Goal: Transaction & Acquisition: Purchase product/service

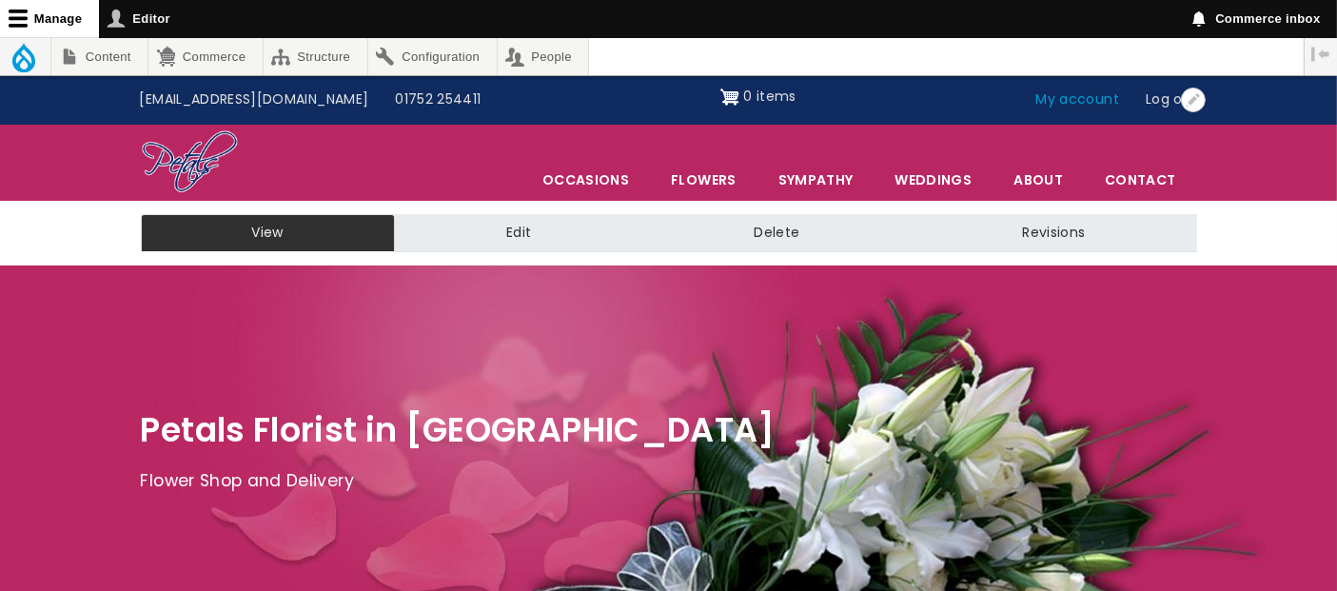
click at [1044, 95] on link "My account" at bounding box center [1078, 100] width 110 height 36
click at [1075, 107] on link "My account" at bounding box center [1078, 100] width 110 height 36
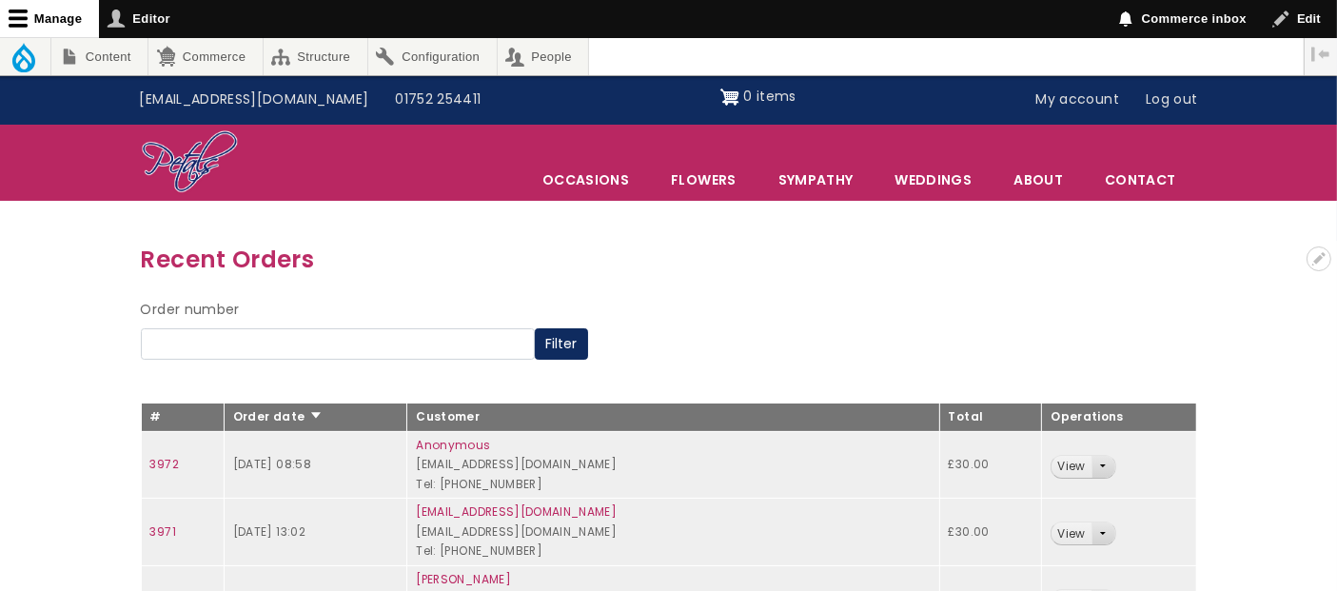
click at [857, 175] on link "Sympathy" at bounding box center [816, 180] width 115 height 40
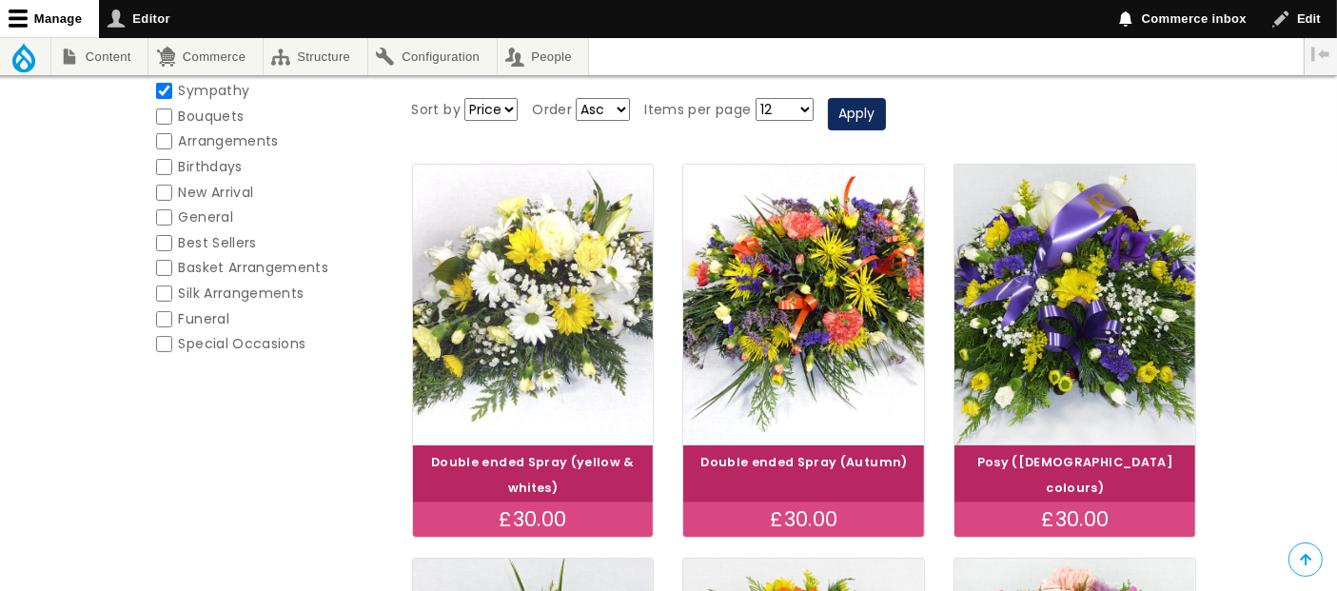
scroll to position [317, 0]
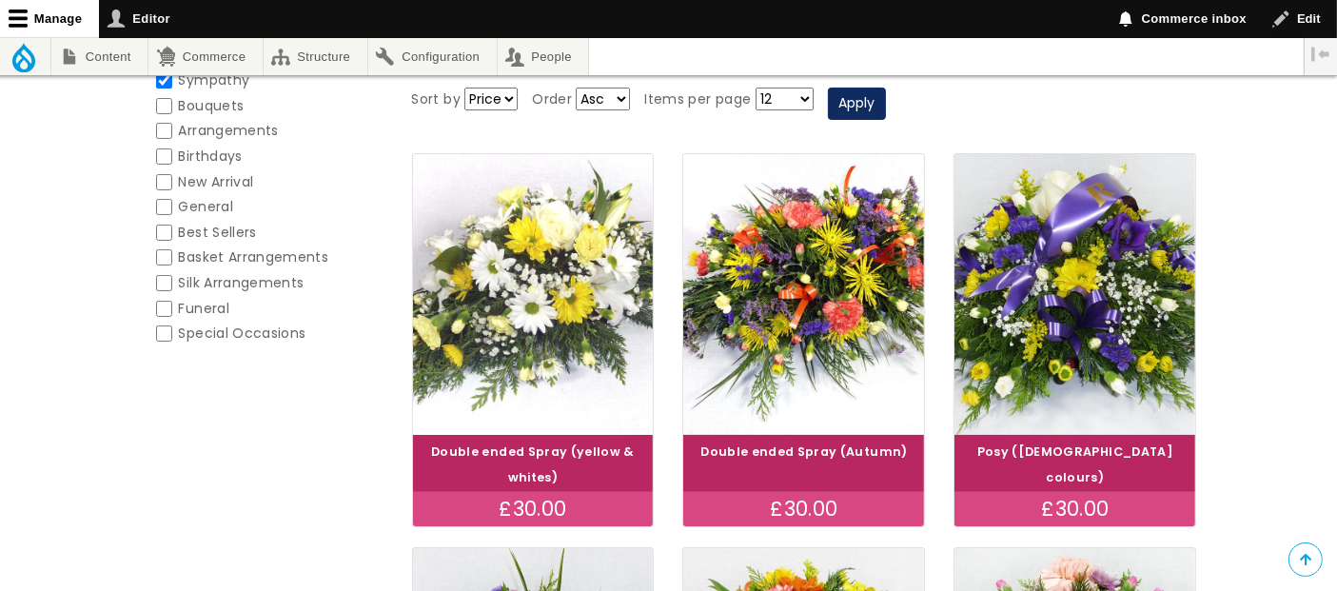
click at [524, 308] on img at bounding box center [533, 293] width 270 height 313
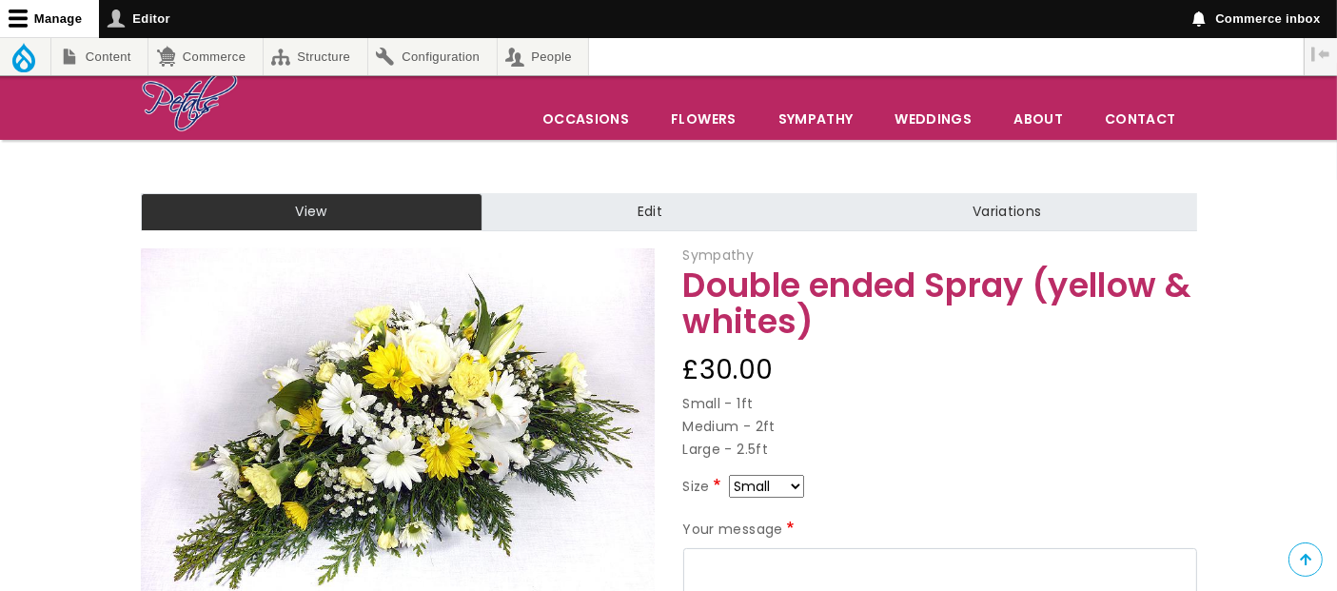
scroll to position [211, 0]
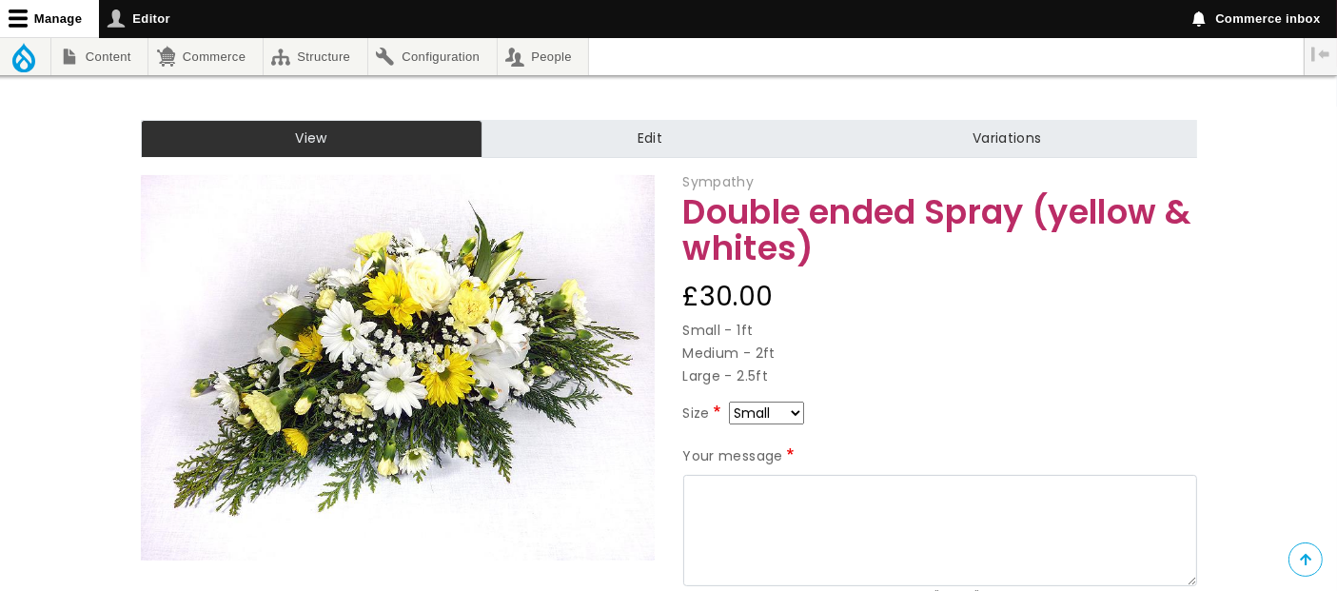
click at [793, 413] on select "Small Medium Large" at bounding box center [766, 413] width 75 height 23
select select "9"
